Goal: Task Accomplishment & Management: Manage account settings

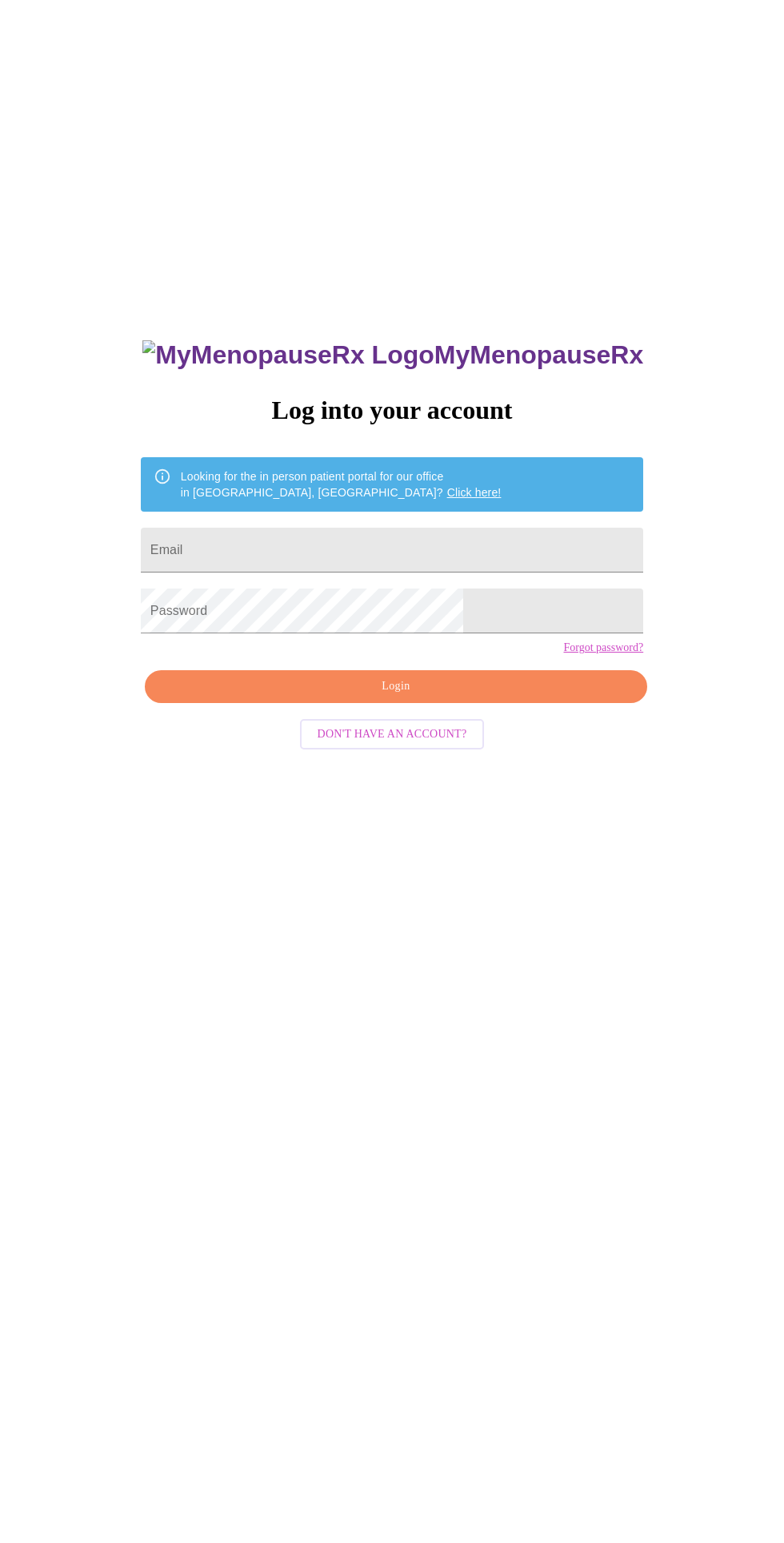
click at [485, 569] on input "Email" at bounding box center [392, 549] width 502 height 45
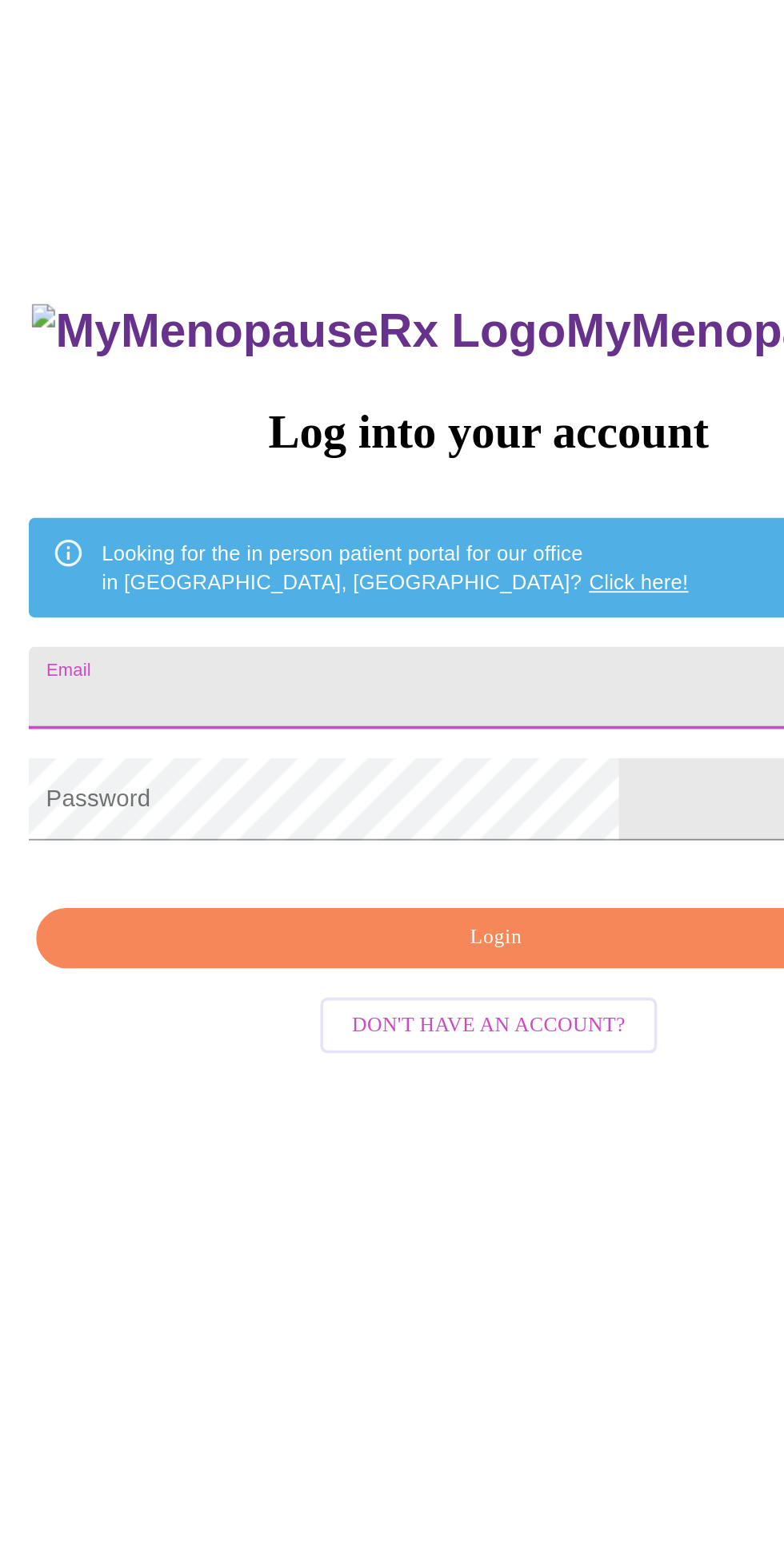
type input "[EMAIL_ADDRESS][DOMAIN_NAME]"
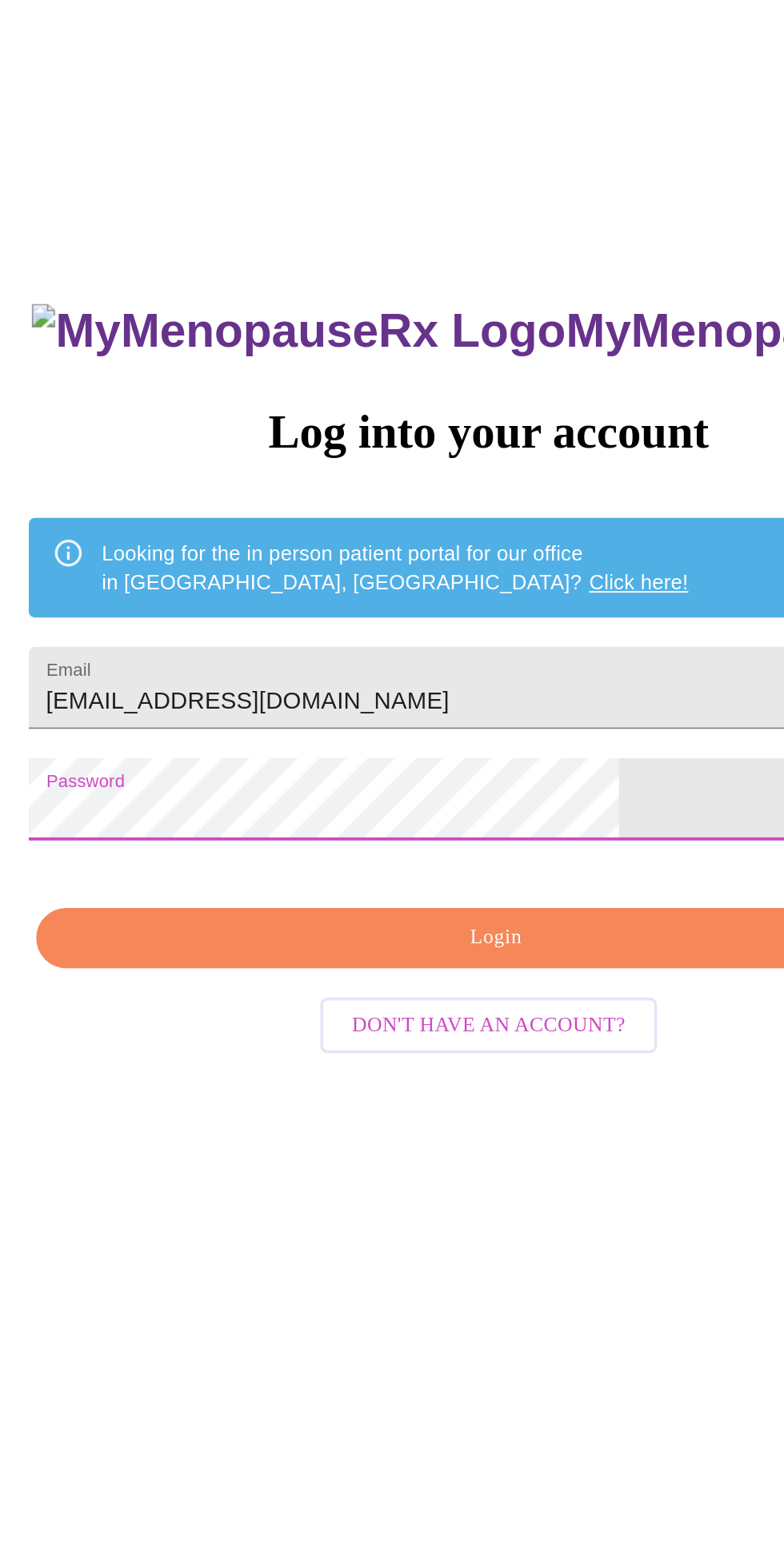
click at [270, 697] on span "Login" at bounding box center [395, 687] width 465 height 20
